Goal: Check status: Check status

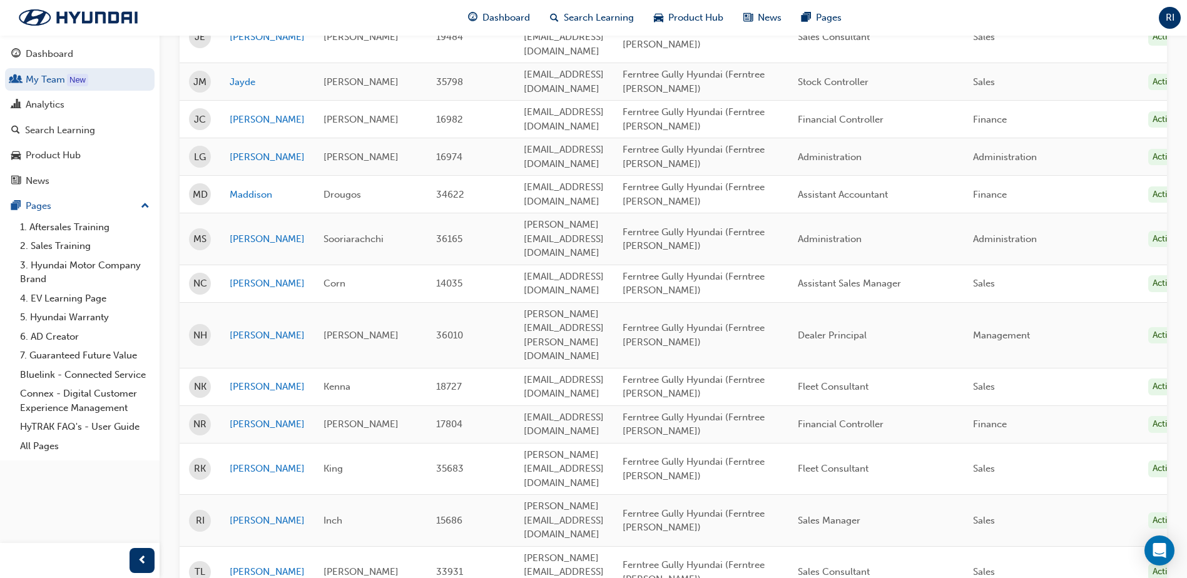
scroll to position [489, 0]
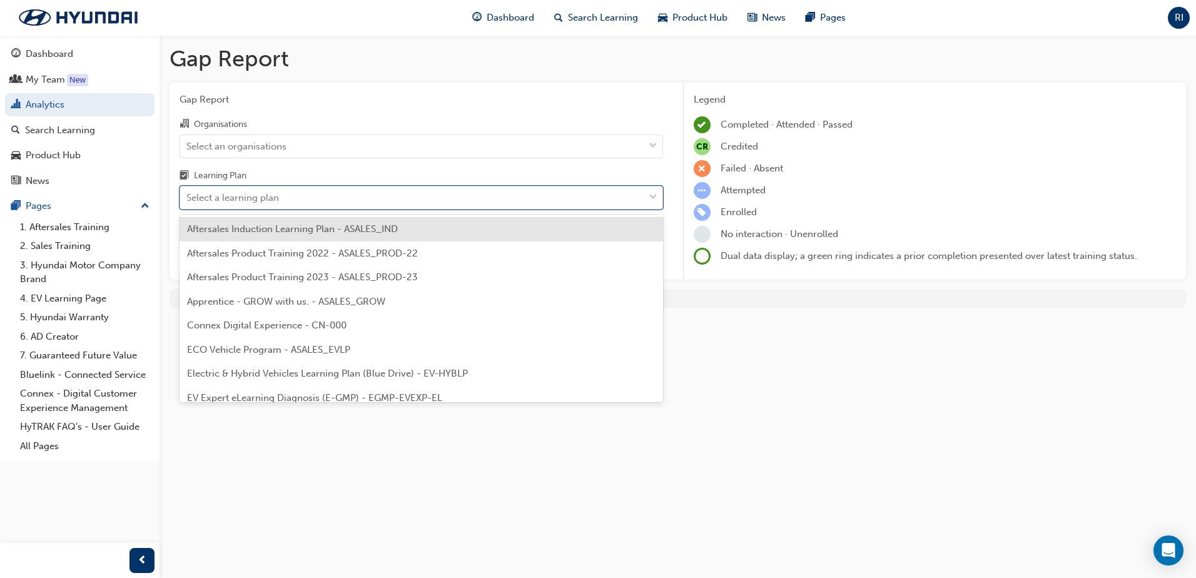
click at [271, 195] on div "Select a learning plan" at bounding box center [232, 198] width 93 height 14
click at [188, 195] on input "Learning Plan option Aftersales Induction Learning Plan - ASALES_IND focused, 1…" at bounding box center [186, 197] width 1 height 11
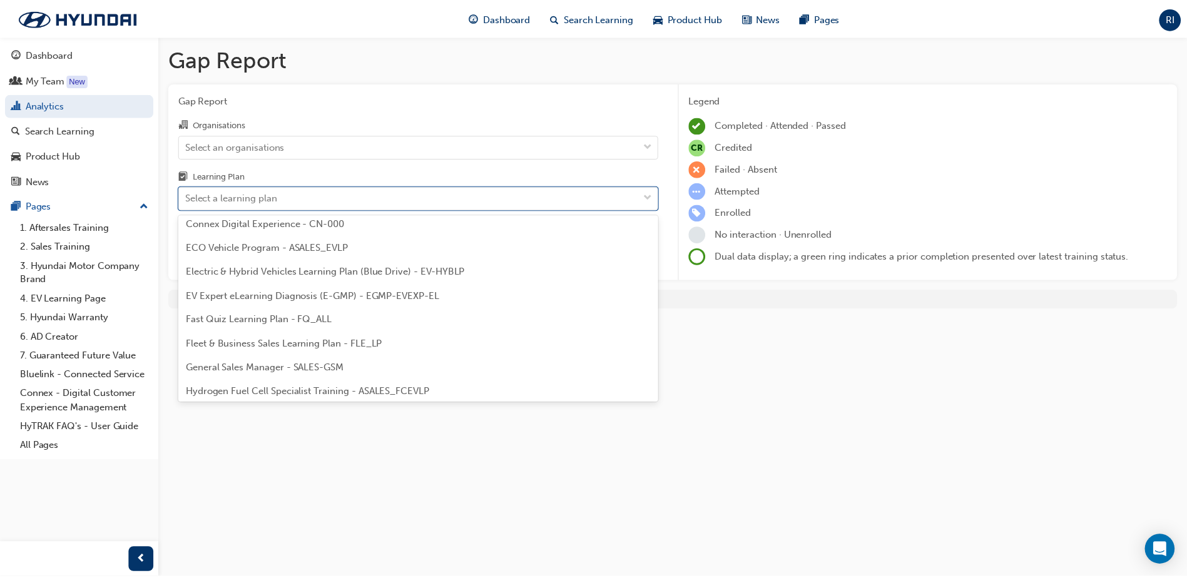
scroll to position [64, 0]
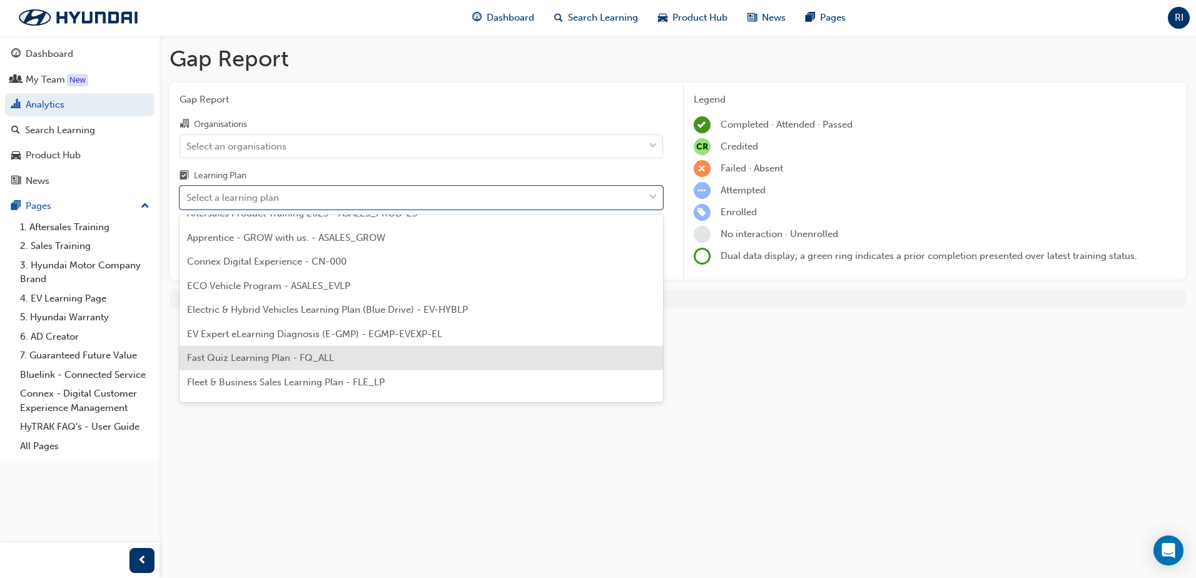
click at [290, 366] on div "Fast Quiz Learning Plan - FQ_ALL" at bounding box center [422, 358] width 484 height 24
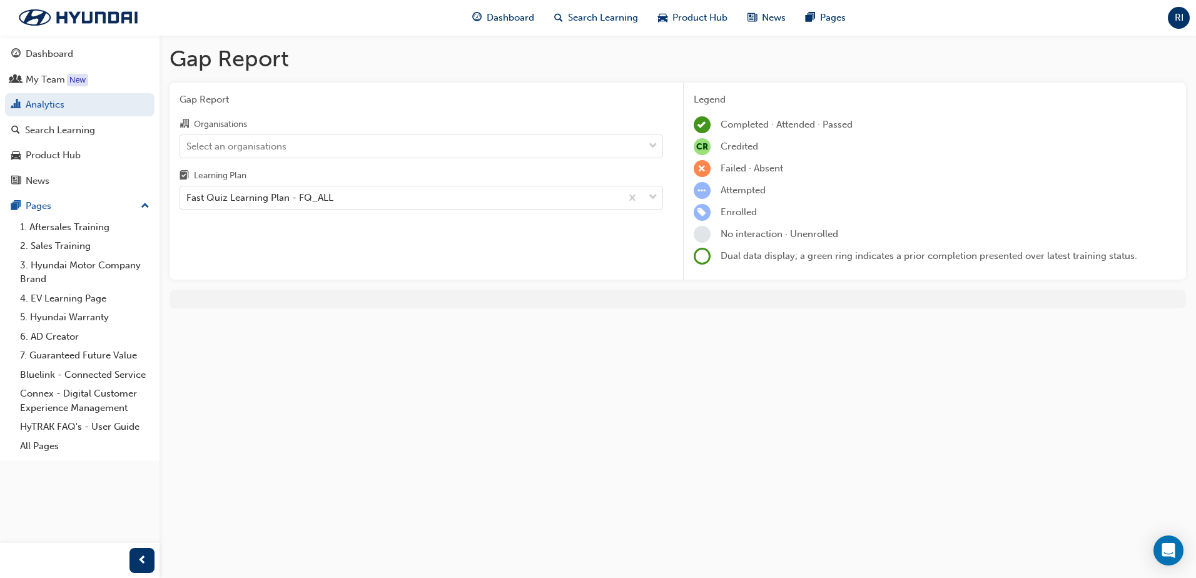
click at [408, 159] on div "Organisations Select an organisations Learning Plan Fast Quiz Learning Plan - F…" at bounding box center [422, 162] width 484 height 93
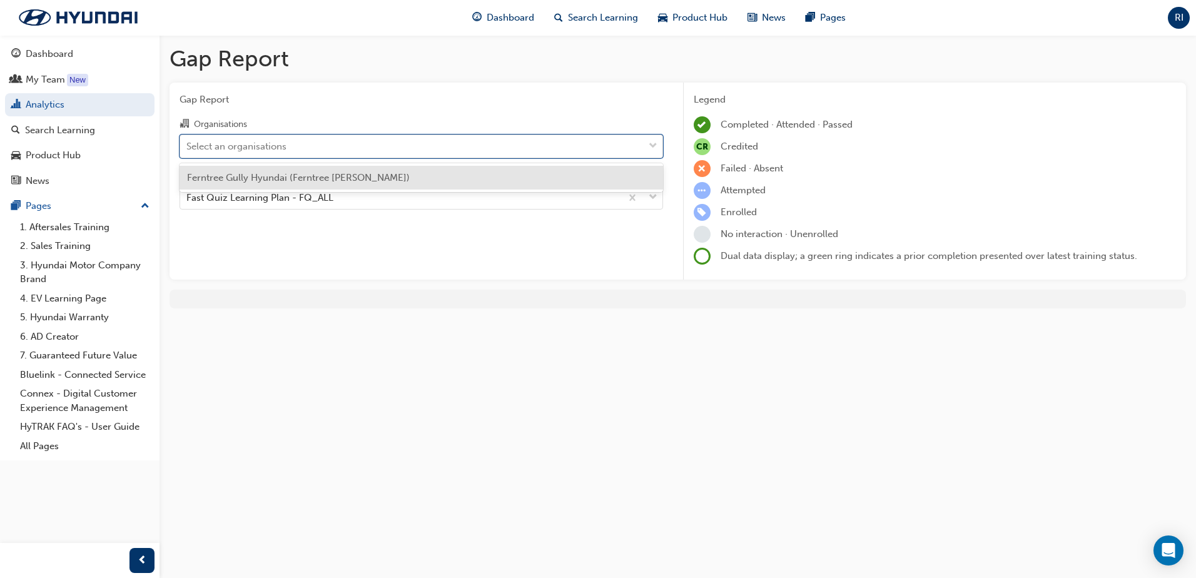
click at [392, 146] on div "Select an organisations" at bounding box center [412, 146] width 464 height 22
click at [188, 146] on input "Organisations option Ferntree Gully Hyundai (Ferntree [PERSON_NAME]) focused, 1…" at bounding box center [186, 145] width 1 height 11
click at [343, 179] on span "Ferntree Gully Hyundai (Ferntree [PERSON_NAME])" at bounding box center [298, 177] width 223 height 11
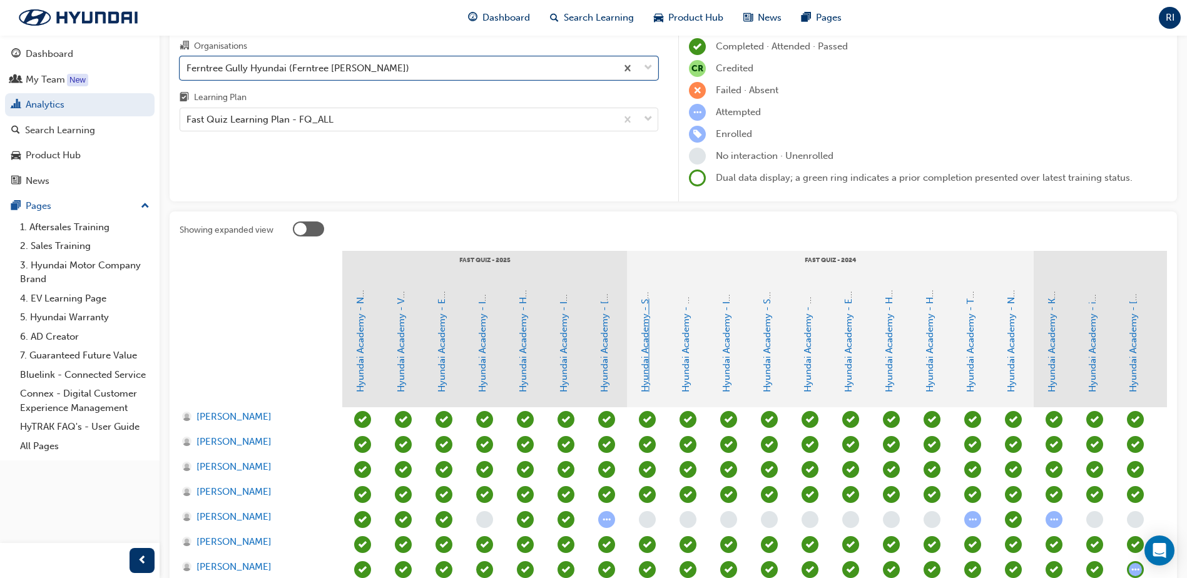
scroll to position [197, 0]
